Goal: Find specific page/section

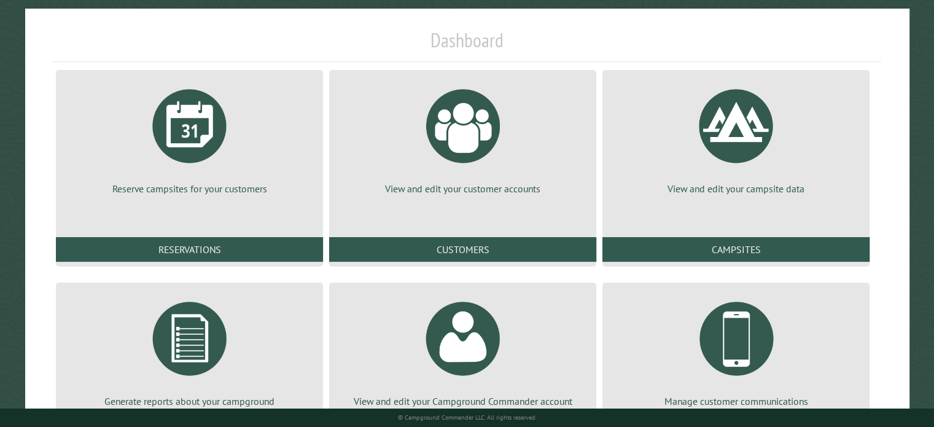
scroll to position [188, 0]
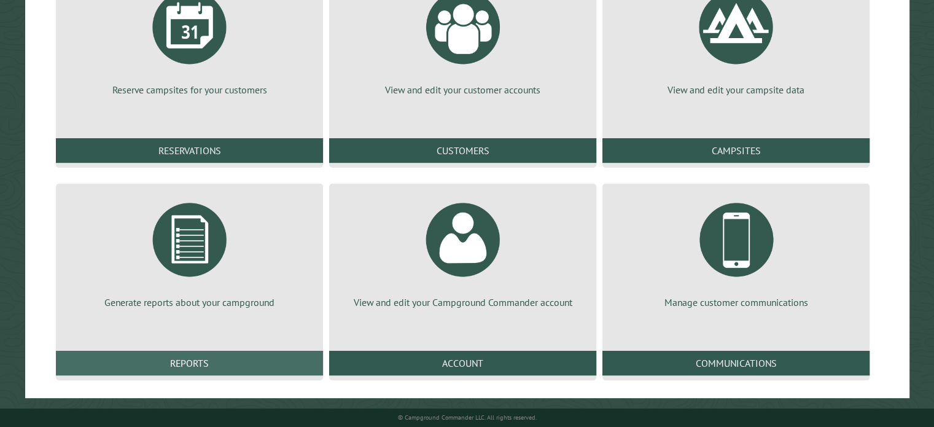
click at [257, 365] on link "Reports" at bounding box center [189, 363] width 267 height 25
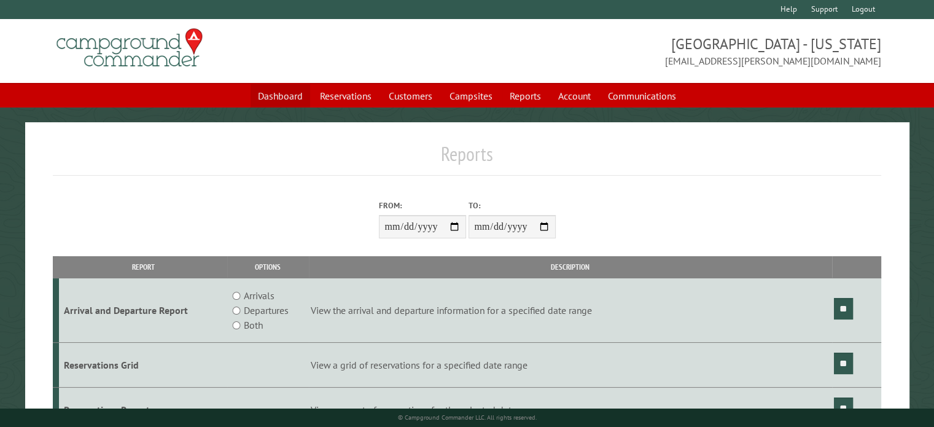
click at [290, 101] on link "Dashboard" at bounding box center [281, 95] width 60 height 23
